Goal: Use online tool/utility: Utilize a website feature to perform a specific function

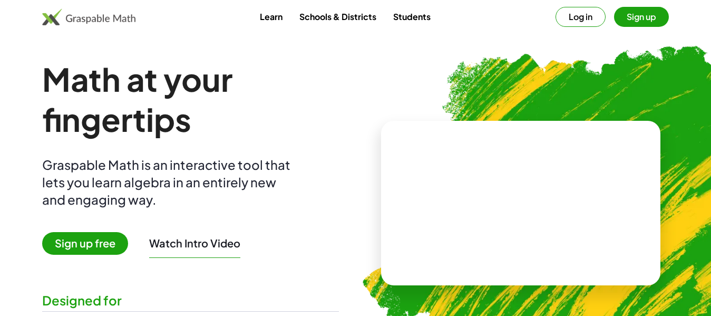
click at [58, 245] on span "Sign up free" at bounding box center [85, 243] width 86 height 23
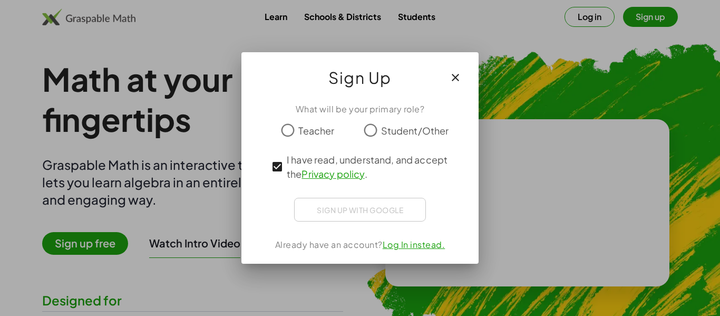
click at [318, 203] on div "Sign up with Google Iniciar sesión con Google Iniciar sesión con Google. Se abr…" at bounding box center [360, 210] width 132 height 24
click at [320, 212] on div "Sign up with Google Iniciar sesión con Google Iniciar sesión con Google. Se abr…" at bounding box center [360, 210] width 132 height 24
click at [380, 131] on div "Student/Other" at bounding box center [404, 130] width 89 height 21
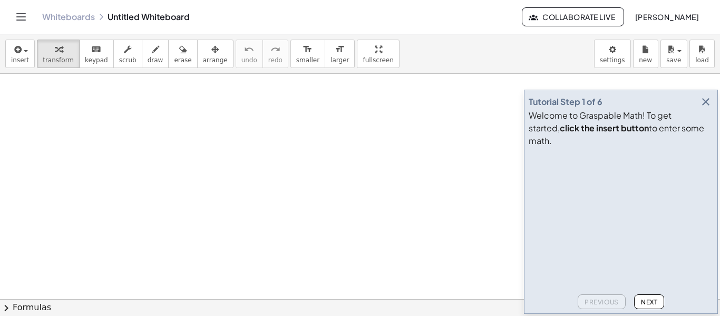
click at [703, 108] on icon "button" at bounding box center [706, 101] width 13 height 13
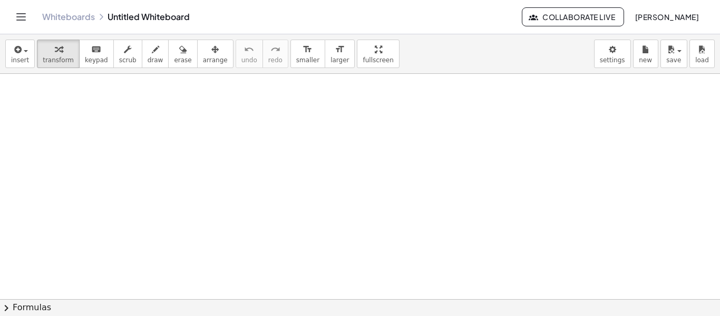
drag, startPoint x: 61, startPoint y: 129, endPoint x: 134, endPoint y: 93, distance: 81.1
drag, startPoint x: 100, startPoint y: 108, endPoint x: 101, endPoint y: 118, distance: 10.1
click at [22, 68] on button "insert" at bounding box center [20, 54] width 30 height 28
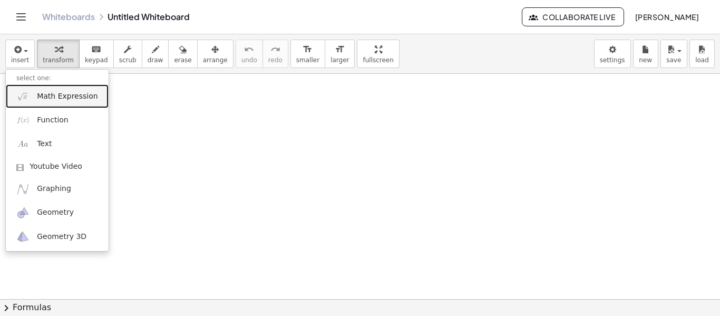
click at [74, 100] on span "Math Expression" at bounding box center [67, 96] width 61 height 11
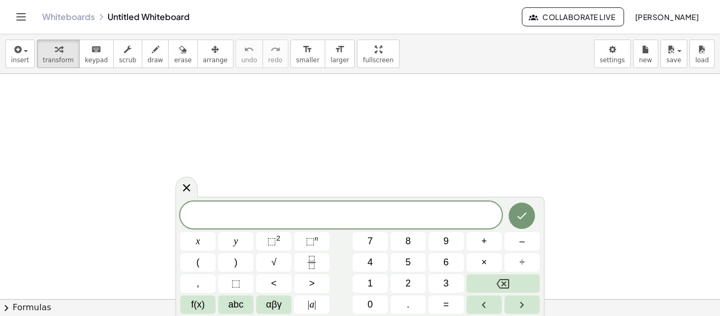
drag, startPoint x: 208, startPoint y: 151, endPoint x: 193, endPoint y: 176, distance: 29.4
drag, startPoint x: 193, startPoint y: 176, endPoint x: 226, endPoint y: 209, distance: 47.0
drag, startPoint x: 226, startPoint y: 209, endPoint x: 222, endPoint y: 218, distance: 10.2
click at [223, 218] on span "​" at bounding box center [341, 216] width 322 height 15
drag, startPoint x: 223, startPoint y: 217, endPoint x: 178, endPoint y: 159, distance: 73.7
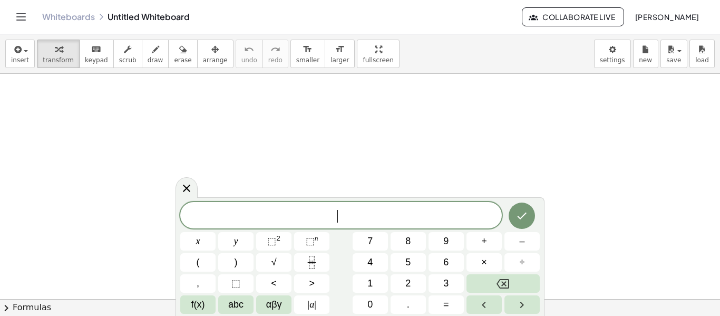
drag, startPoint x: 263, startPoint y: 211, endPoint x: 228, endPoint y: 206, distance: 35.3
drag, startPoint x: 229, startPoint y: 207, endPoint x: 218, endPoint y: 150, distance: 58.0
click at [218, 150] on div at bounding box center [360, 227] width 720 height 519
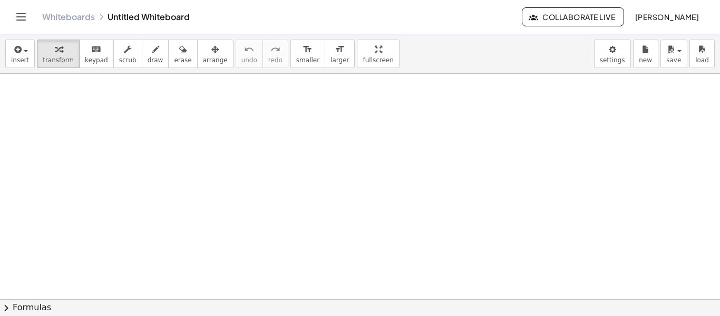
click at [217, 150] on div at bounding box center [360, 227] width 720 height 519
click at [12, 55] on button "insert" at bounding box center [20, 54] width 30 height 28
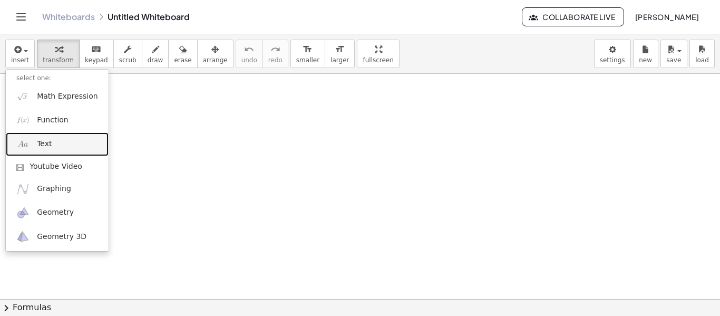
click at [40, 149] on span "Text" at bounding box center [44, 144] width 15 height 11
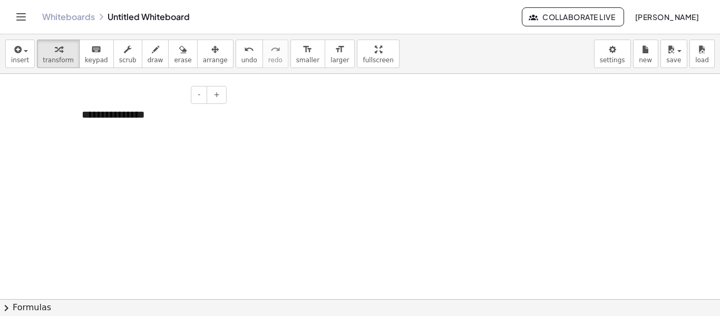
drag, startPoint x: 150, startPoint y: 120, endPoint x: 158, endPoint y: 107, distance: 15.4
click at [158, 107] on div "**********" at bounding box center [150, 115] width 158 height 36
click at [624, 57] on body "Graspable Math Activities Whiteboards Classes Account v1.28.5 | Privacy policy …" at bounding box center [360, 158] width 720 height 316
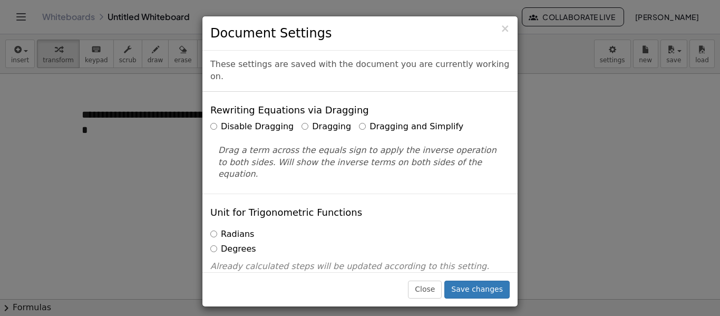
drag, startPoint x: 624, startPoint y: 58, endPoint x: 618, endPoint y: 61, distance: 6.9
click at [618, 61] on div "× Document Settings These settings are saved with the document you are currentl…" at bounding box center [360, 158] width 720 height 316
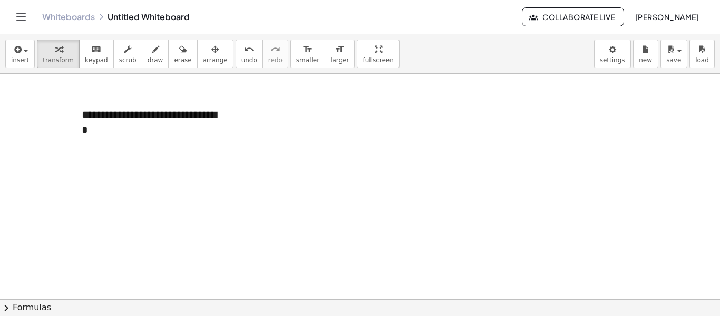
click at [618, 60] on body "Graspable Math Activities Whiteboards Classes Account v1.28.5 | Privacy policy …" at bounding box center [360, 158] width 720 height 316
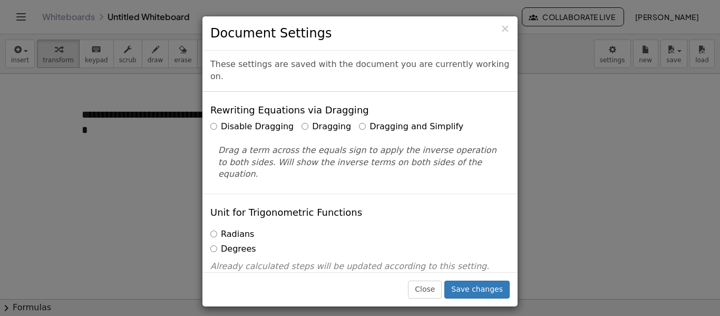
click at [572, 115] on div "× Document Settings These settings are saved with the document you are currentl…" at bounding box center [360, 158] width 720 height 316
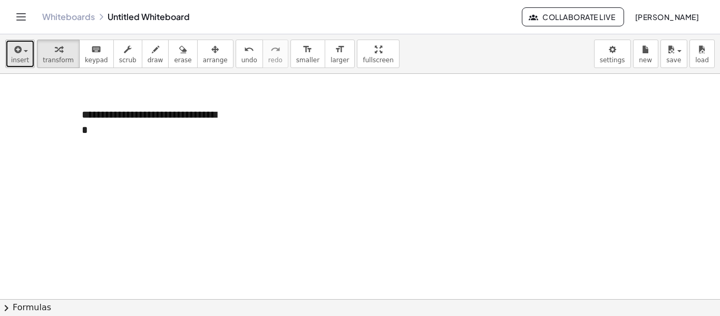
click at [20, 64] on span "insert" at bounding box center [20, 59] width 18 height 7
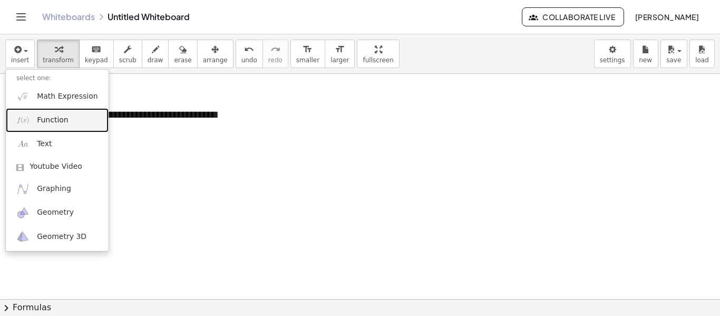
click at [36, 119] on link "Function" at bounding box center [57, 120] width 103 height 24
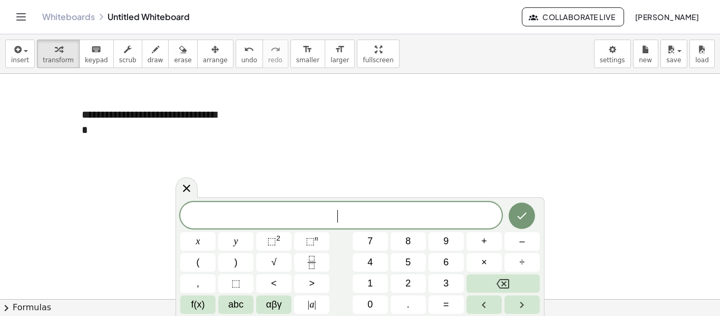
drag, startPoint x: 355, startPoint y: 209, endPoint x: 278, endPoint y: 212, distance: 77.1
drag, startPoint x: 278, startPoint y: 212, endPoint x: 262, endPoint y: 212, distance: 16.3
drag, startPoint x: 262, startPoint y: 212, endPoint x: 11, endPoint y: 61, distance: 293.6
click at [24, 151] on div at bounding box center [360, 227] width 720 height 519
click at [10, 53] on button "insert" at bounding box center [20, 54] width 30 height 28
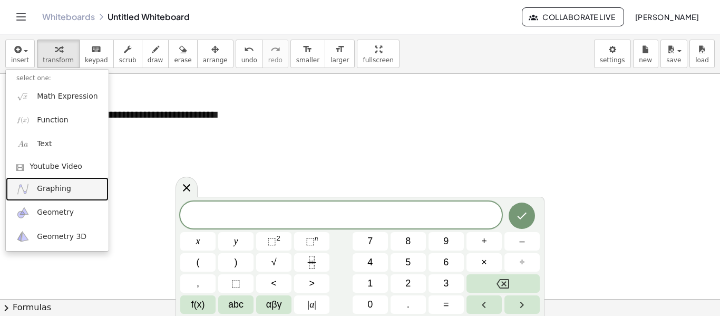
click at [66, 189] on span "Graphing" at bounding box center [54, 189] width 34 height 11
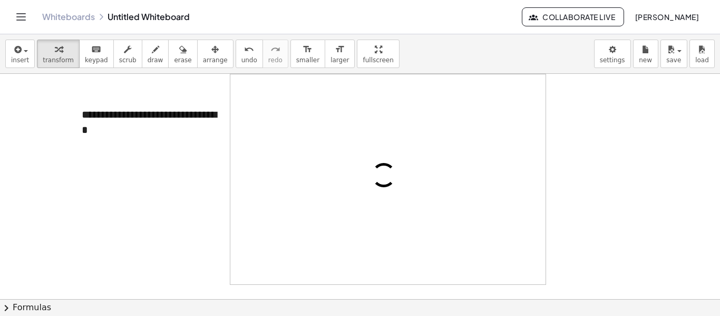
drag, startPoint x: 342, startPoint y: 194, endPoint x: 297, endPoint y: 170, distance: 50.5
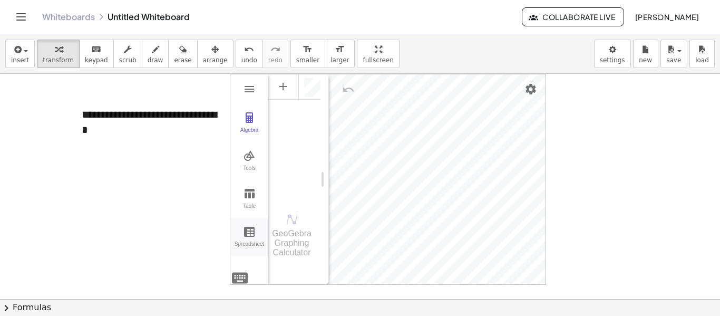
drag, startPoint x: 297, startPoint y: 170, endPoint x: 250, endPoint y: 226, distance: 72.6
click at [253, 119] on img "Graphing Calculator" at bounding box center [249, 117] width 13 height 13
drag, startPoint x: 314, startPoint y: 172, endPoint x: 311, endPoint y: 180, distance: 8.0
click at [257, 197] on button "Table" at bounding box center [249, 199] width 38 height 38
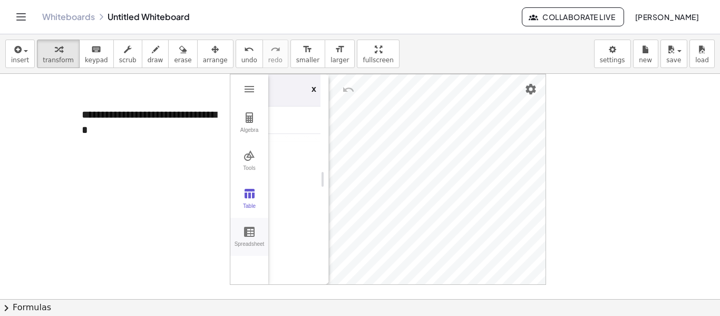
click at [239, 233] on button "Spreadsheet" at bounding box center [249, 237] width 38 height 38
